Goal: Register for event/course

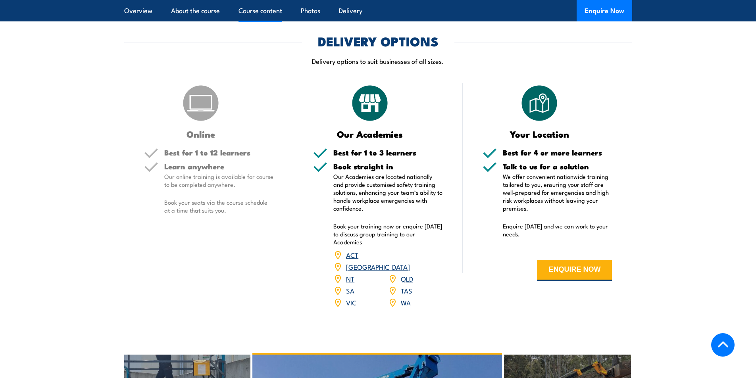
scroll to position [873, 0]
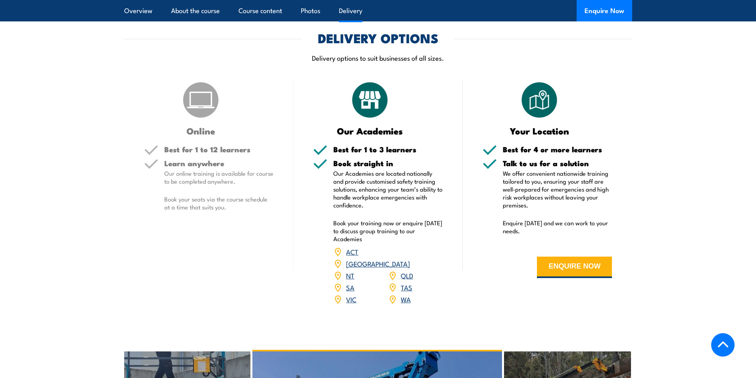
click at [407, 271] on link "QLD" at bounding box center [407, 276] width 12 height 10
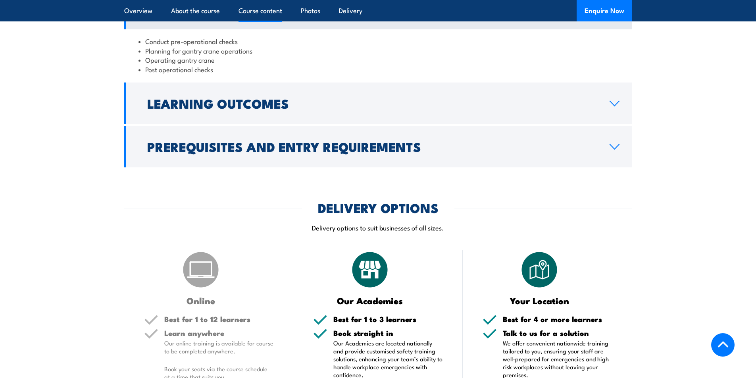
scroll to position [545, 0]
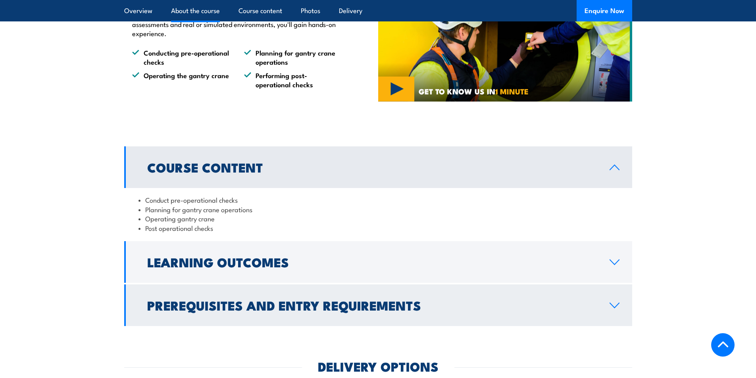
click at [616, 308] on icon at bounding box center [614, 305] width 11 height 6
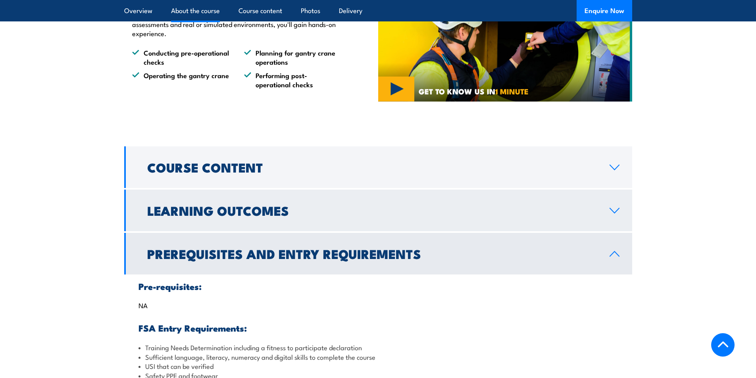
click at [612, 216] on link "Learning Outcomes" at bounding box center [378, 211] width 508 height 42
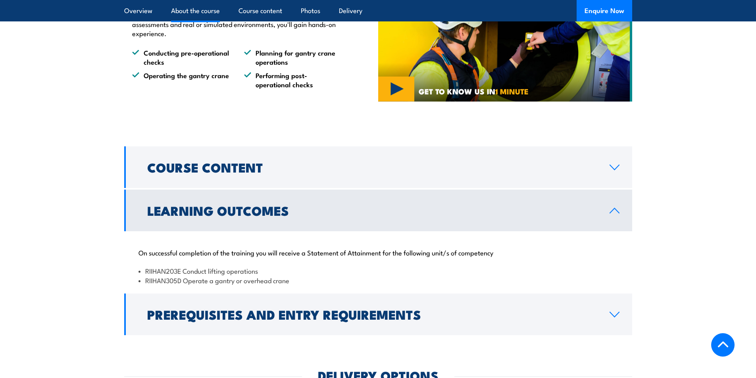
click at [603, 142] on div "COURSES > Forklift Training & EWP Courses Operate a Gantry or Overhead Crane TR…" at bounding box center [378, 333] width 756 height 1756
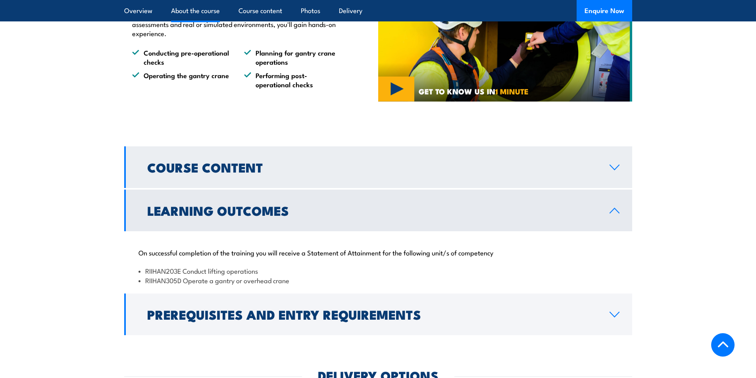
click at [614, 160] on link "Course Content" at bounding box center [378, 167] width 508 height 42
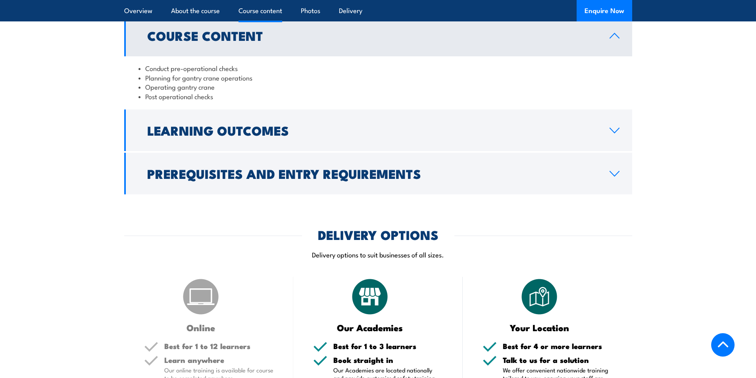
scroll to position [703, 0]
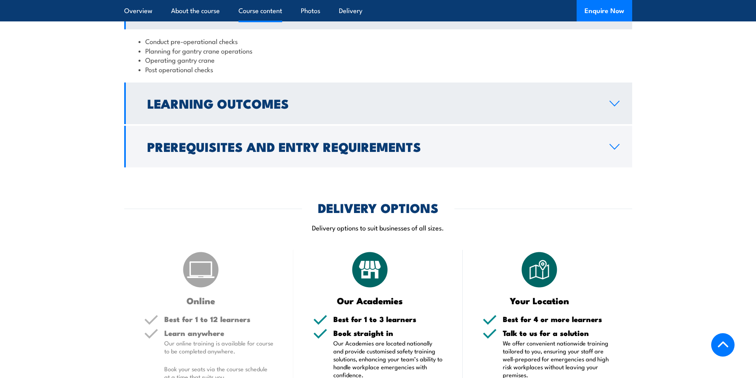
click at [614, 104] on icon at bounding box center [614, 103] width 11 height 6
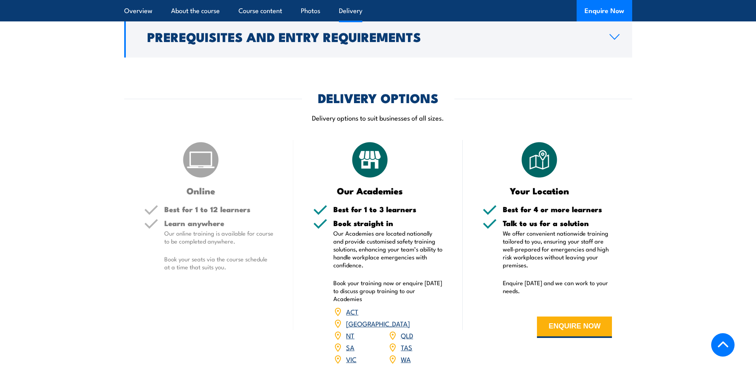
scroll to position [862, 0]
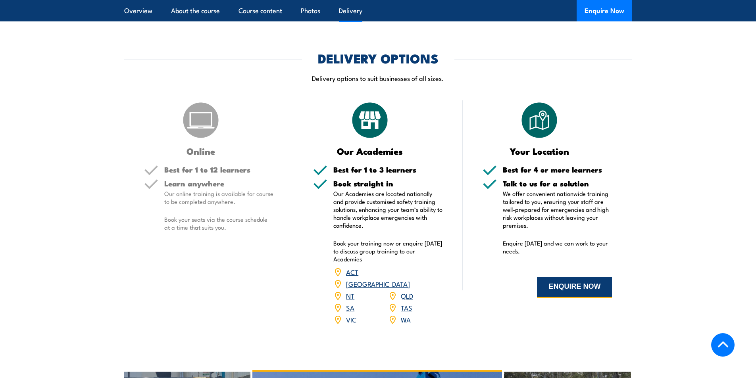
click at [567, 290] on button "ENQUIRE NOW" at bounding box center [574, 287] width 75 height 21
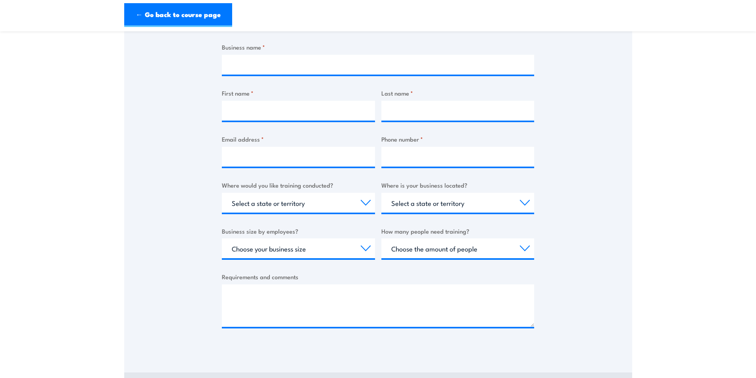
scroll to position [159, 0]
